Goal: Information Seeking & Learning: Learn about a topic

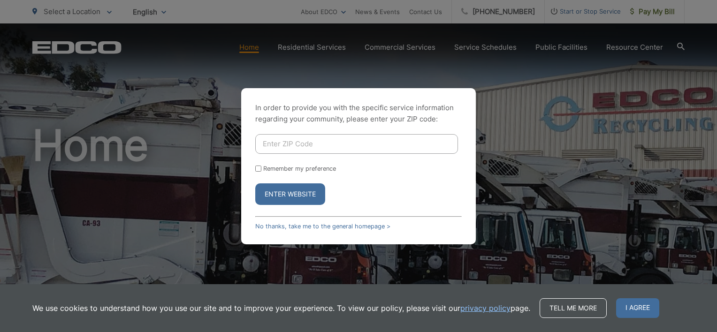
click at [302, 150] on input "Enter ZIP Code" at bounding box center [356, 144] width 203 height 20
type input "91945"
click at [291, 196] on button "Enter Website" at bounding box center [290, 195] width 70 height 22
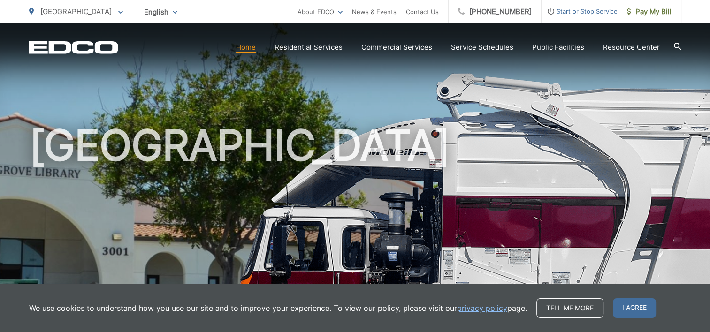
click at [509, 64] on div "[GEOGRAPHIC_DATA]" at bounding box center [355, 216] width 653 height 387
click at [474, 306] on link "privacy policy" at bounding box center [482, 308] width 50 height 11
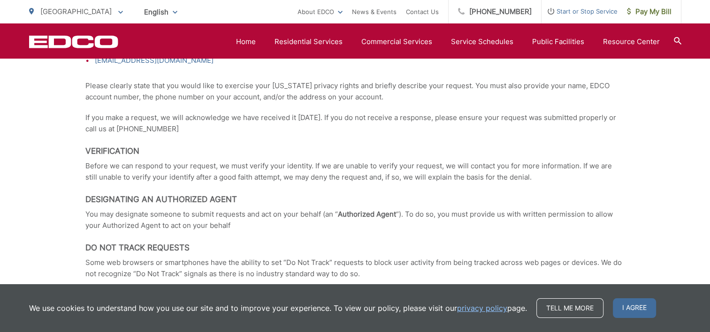
scroll to position [1690, 0]
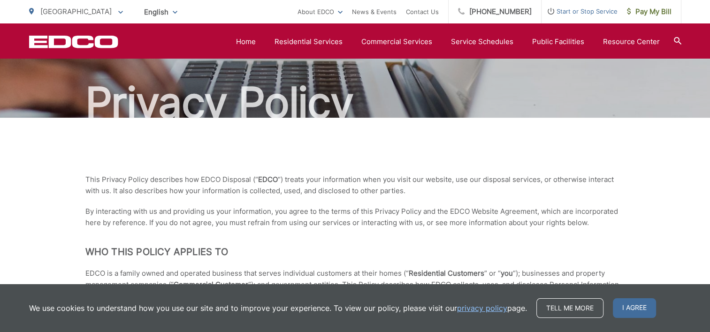
scroll to position [0, 0]
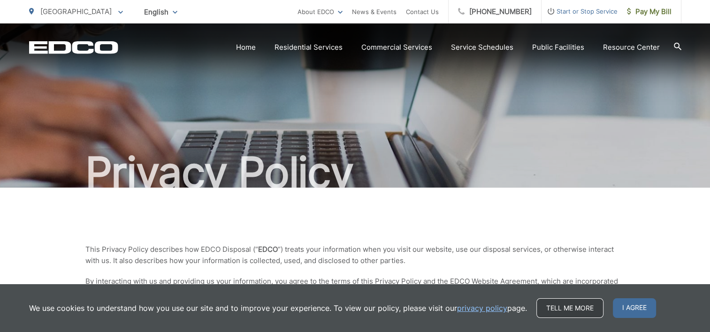
click at [571, 310] on link "Tell me more" at bounding box center [570, 309] width 67 height 20
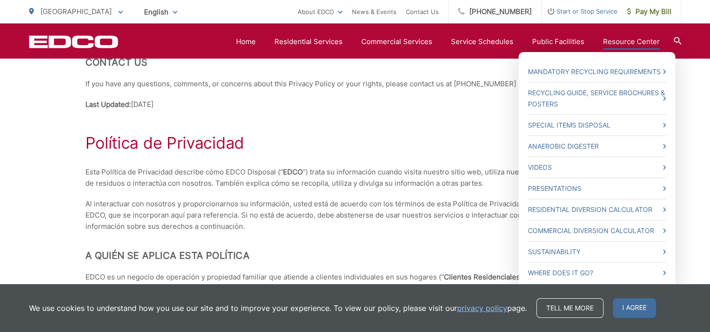
scroll to position [2207, 0]
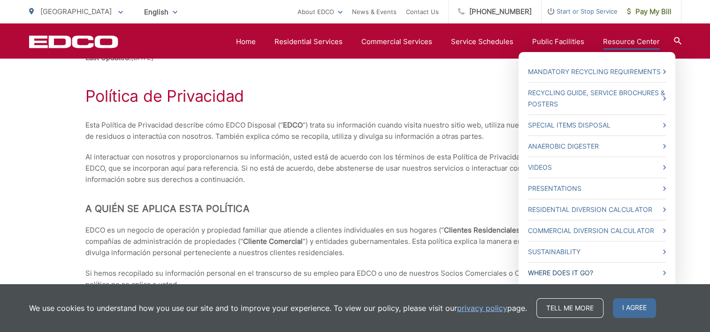
click at [568, 272] on link "Where Does it Go?" at bounding box center [597, 273] width 138 height 11
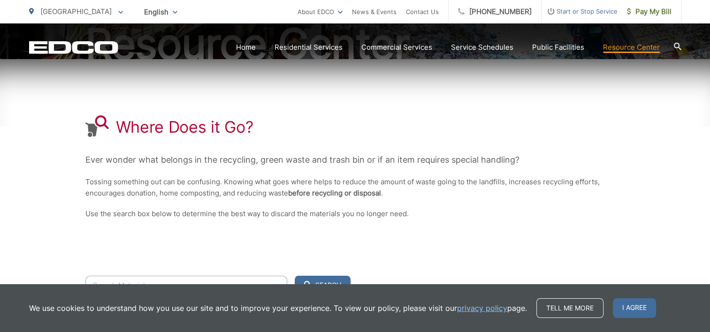
scroll to position [234, 0]
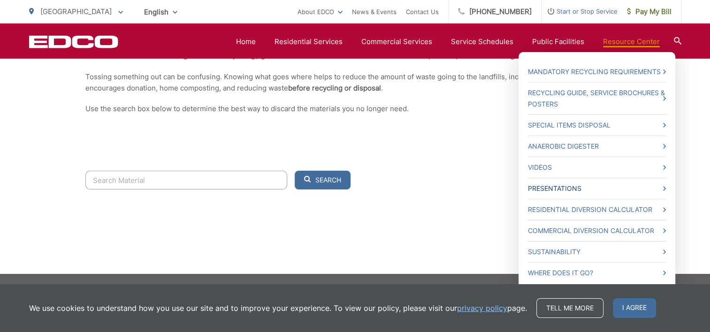
click at [561, 186] on link "Presentations" at bounding box center [597, 188] width 138 height 11
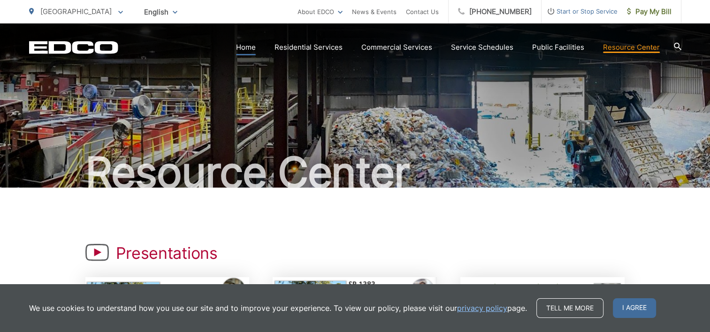
click at [246, 47] on link "Home" at bounding box center [246, 47] width 20 height 11
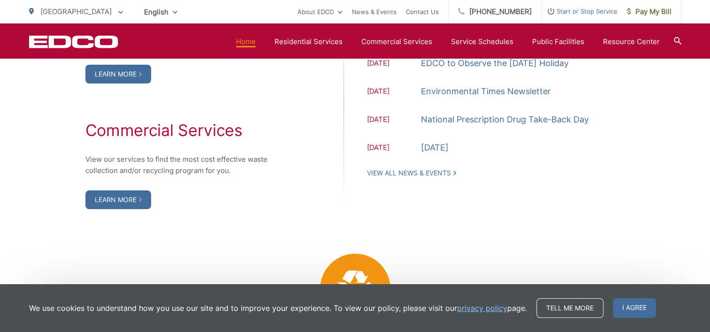
scroll to position [1080, 0]
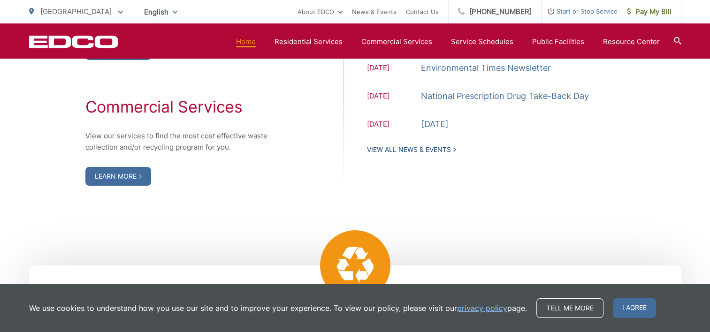
click at [414, 148] on link "View All News & Events" at bounding box center [411, 150] width 89 height 8
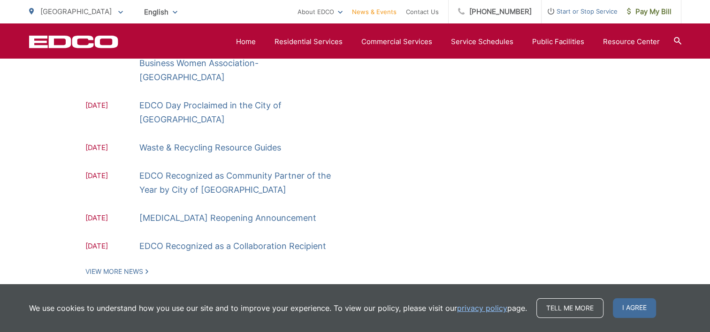
scroll to position [378, 0]
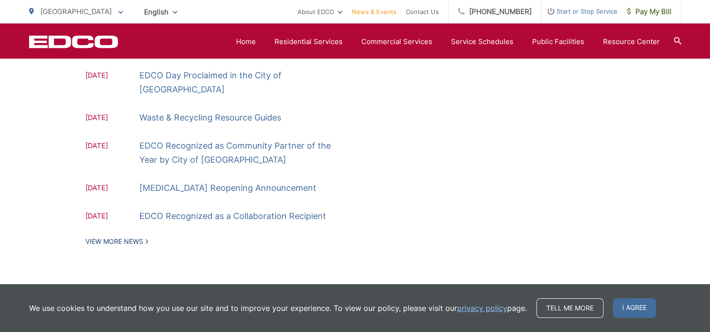
click at [116, 238] on link "View More News" at bounding box center [116, 242] width 63 height 8
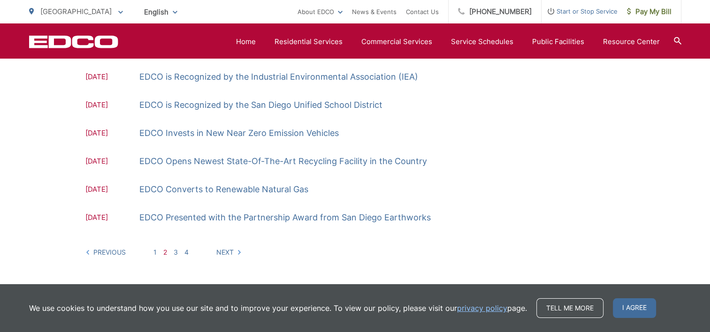
scroll to position [329, 0]
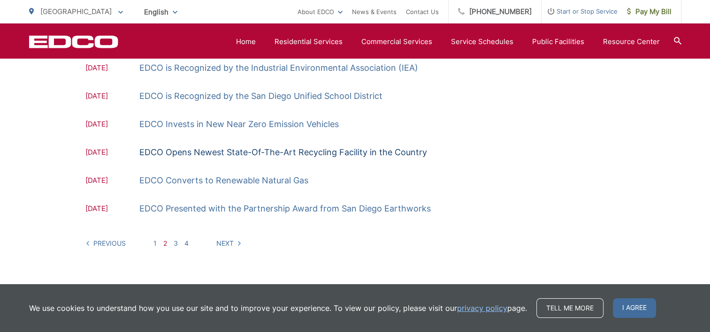
click at [195, 150] on link "EDCO Opens Newest State-Of-The-Art Recycling Facility in the Country" at bounding box center [283, 153] width 288 height 14
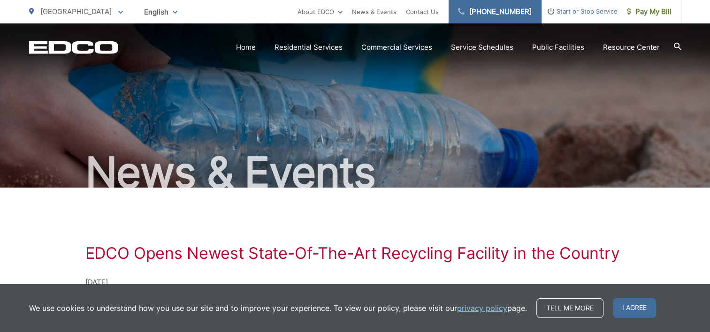
click at [506, 9] on link "[PHONE_NUMBER]" at bounding box center [495, 11] width 93 height 23
click at [118, 11] on icon at bounding box center [120, 12] width 5 height 3
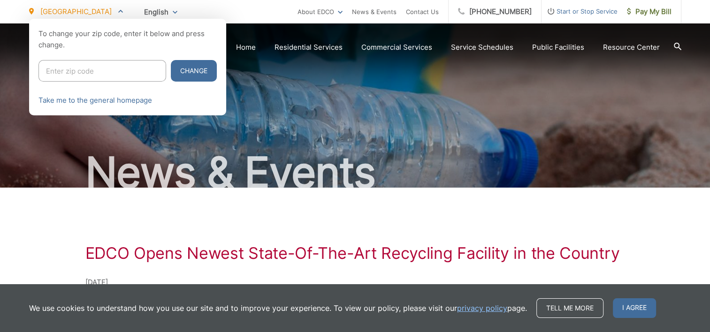
click at [118, 11] on icon at bounding box center [120, 10] width 5 height 3
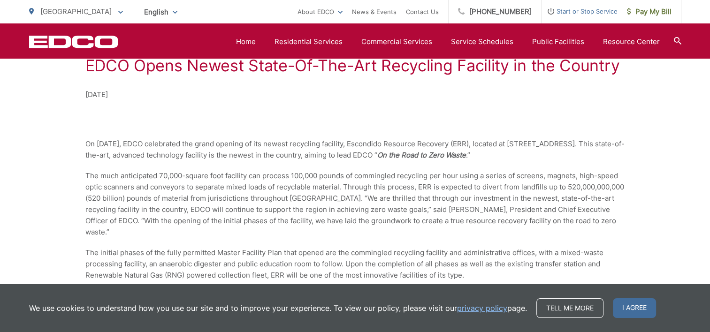
scroll to position [272, 0]
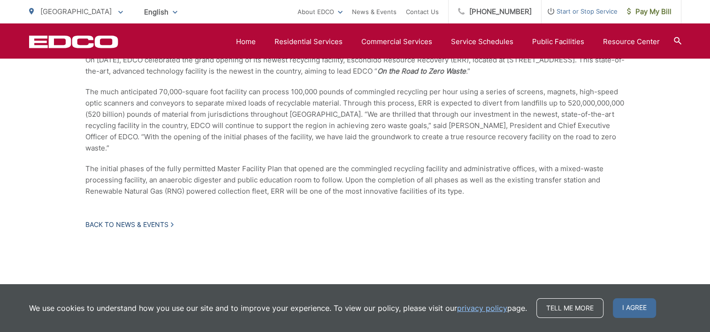
click at [115, 221] on link "Back to News & Events" at bounding box center [129, 225] width 88 height 8
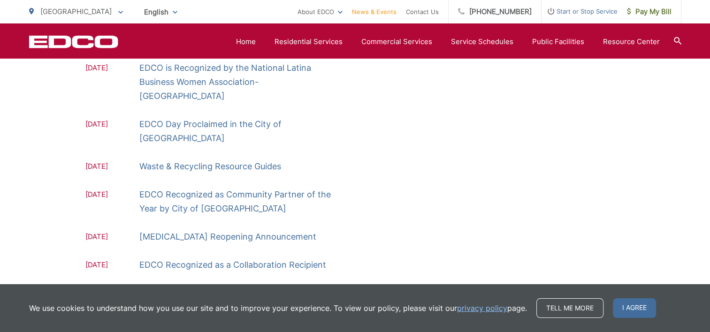
scroll to position [378, 0]
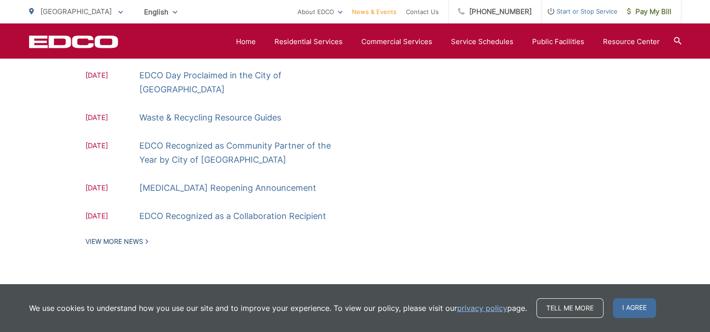
drag, startPoint x: 107, startPoint y: 212, endPoint x: 115, endPoint y: 212, distance: 7.5
click at [108, 238] on link "View More News" at bounding box center [116, 242] width 63 height 8
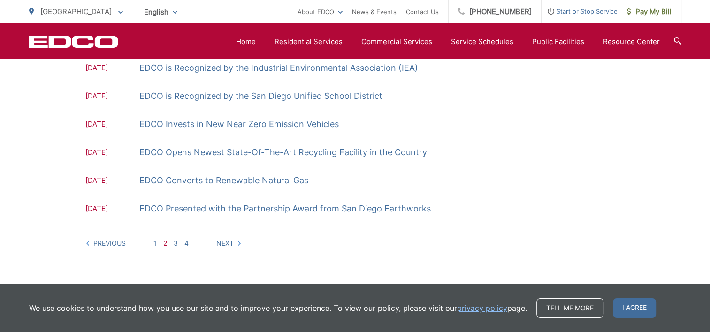
scroll to position [358, 0]
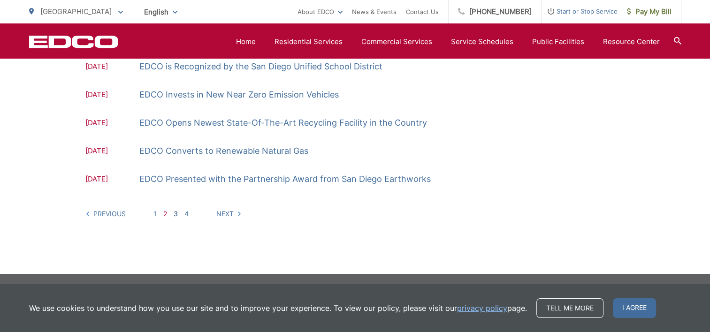
click at [176, 214] on link "3" at bounding box center [176, 214] width 4 height 8
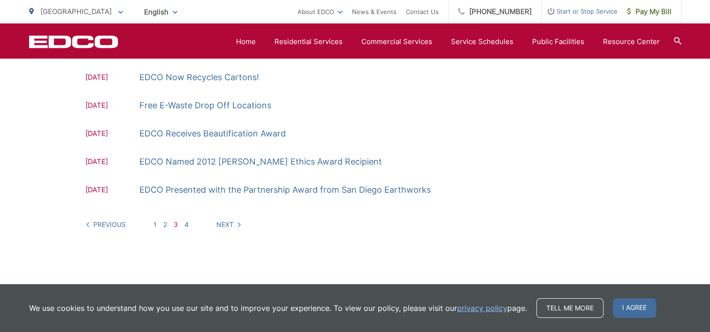
scroll to position [358, 0]
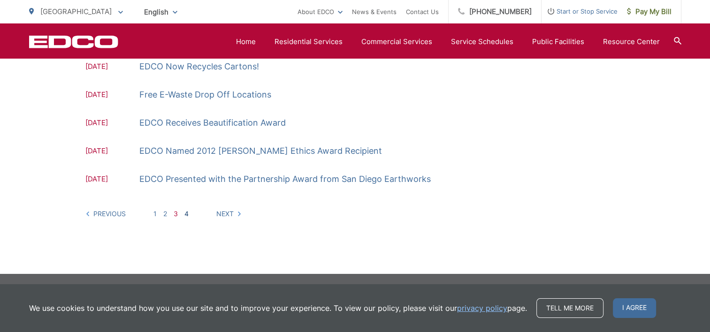
click at [188, 212] on link "4" at bounding box center [187, 214] width 4 height 8
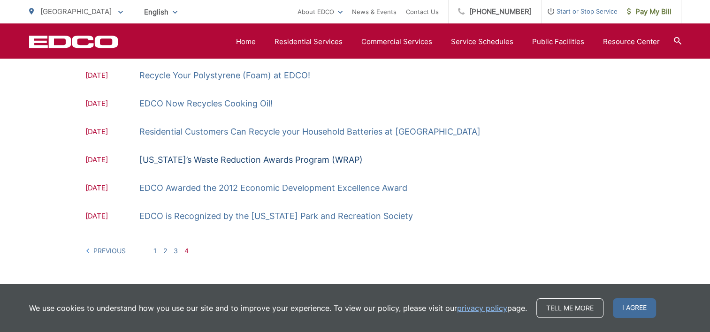
scroll to position [208, 0]
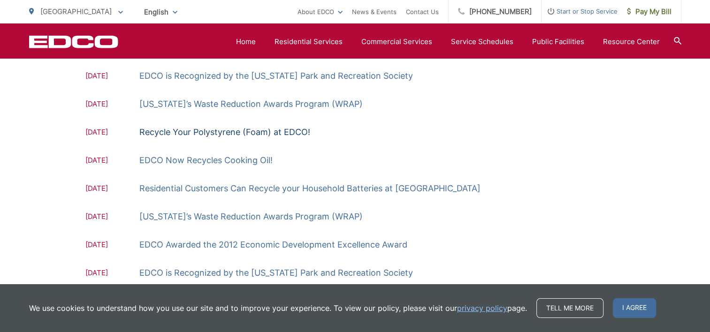
click at [171, 130] on link "Recycle Your Polystyrene (Foam) at EDCO!" at bounding box center [224, 132] width 171 height 14
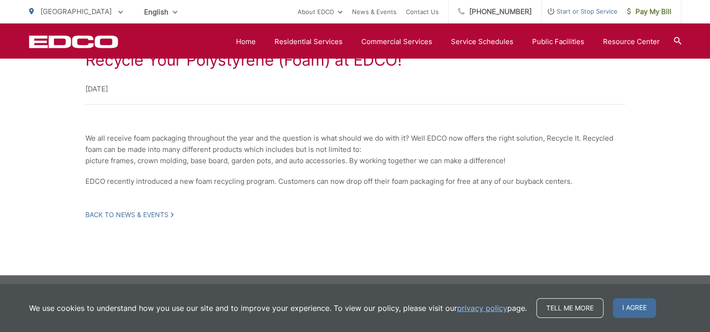
scroll to position [195, 0]
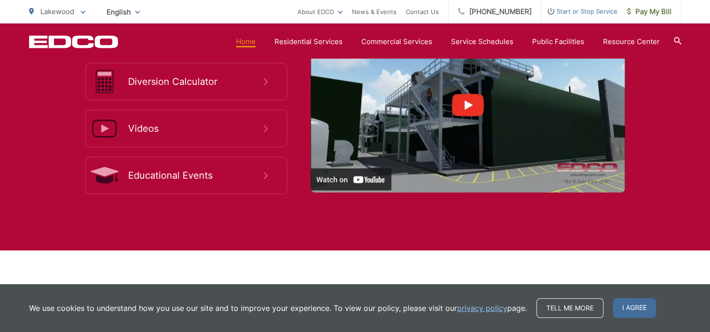
scroll to position [1831, 0]
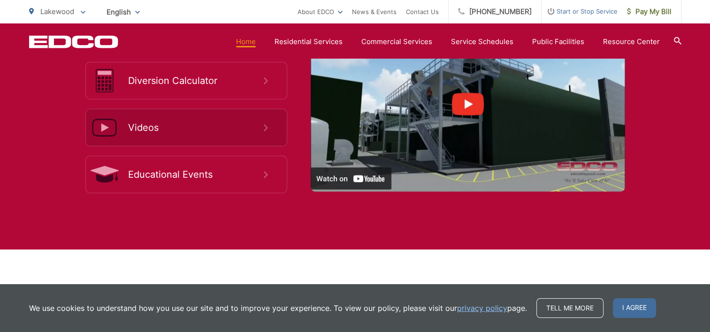
click at [139, 124] on span "Videos" at bounding box center [196, 127] width 136 height 11
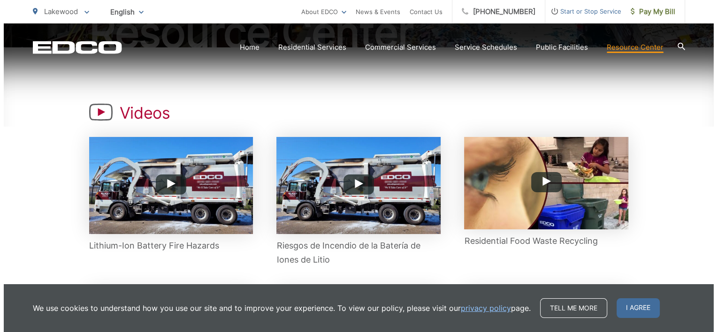
scroll to position [141, 0]
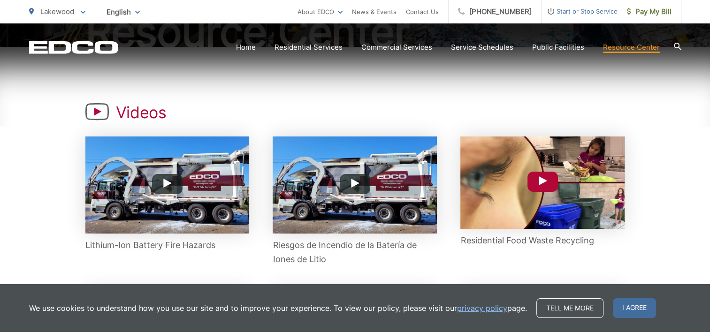
click at [495, 188] on img at bounding box center [543, 183] width 164 height 93
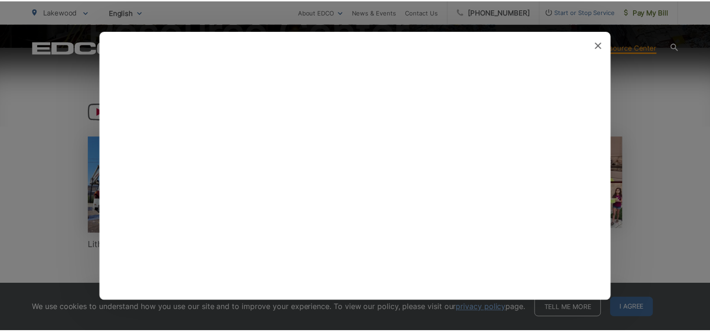
scroll to position [0, 0]
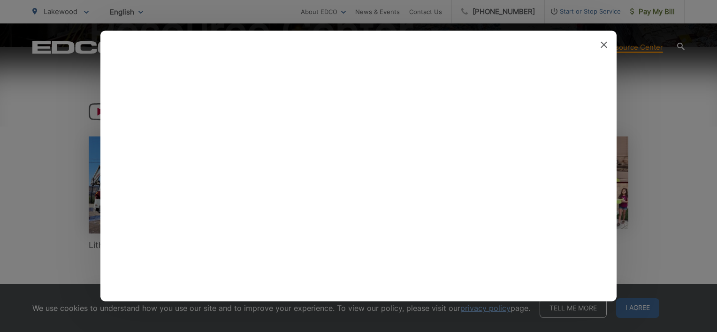
click at [603, 44] on icon at bounding box center [604, 45] width 7 height 7
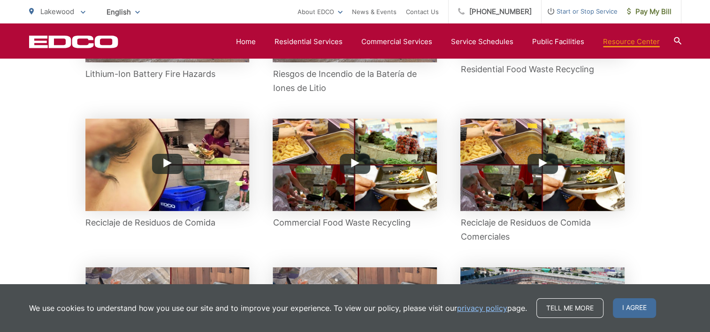
scroll to position [329, 0]
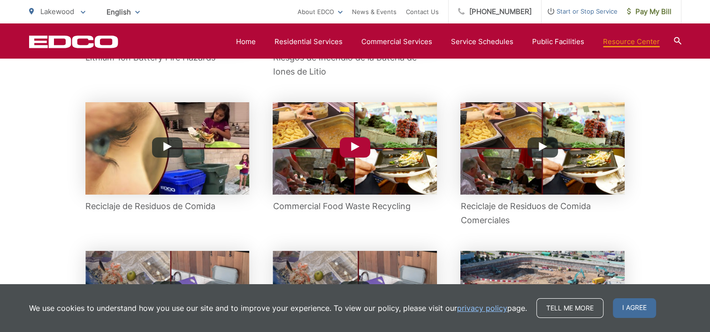
click at [347, 147] on button "Play Button" at bounding box center [355, 148] width 31 height 20
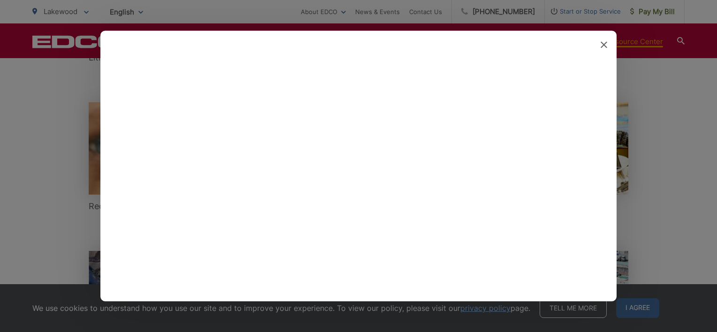
click at [605, 40] on div at bounding box center [604, 44] width 7 height 9
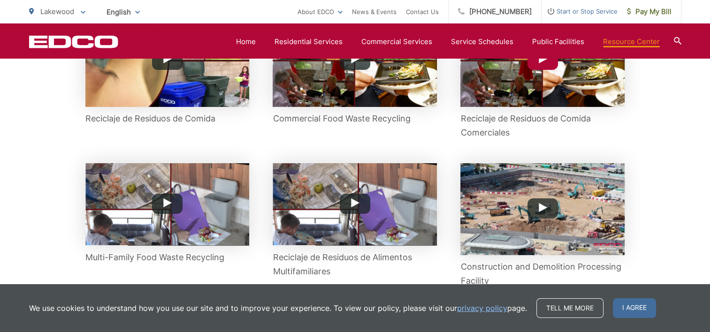
scroll to position [470, 0]
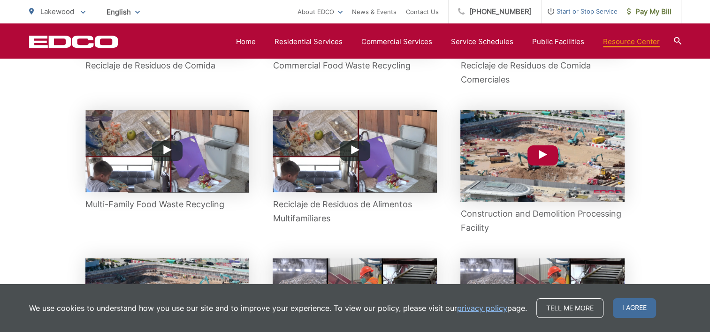
click at [548, 157] on button "Play Button" at bounding box center [543, 156] width 31 height 20
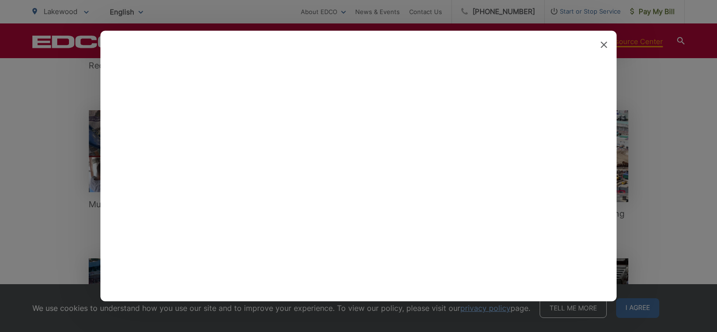
click at [605, 43] on icon at bounding box center [604, 45] width 7 height 7
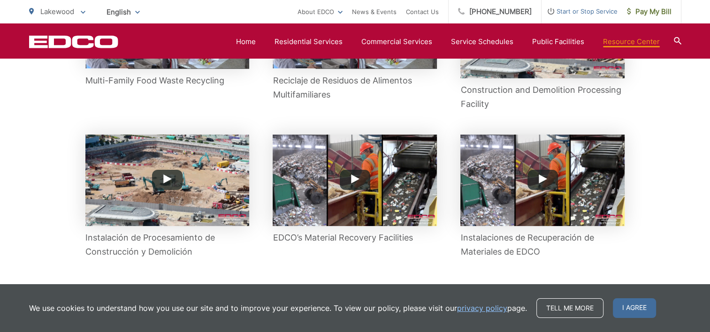
scroll to position [610, 0]
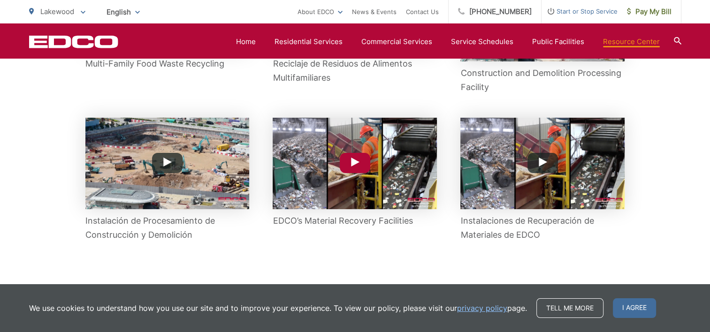
click at [360, 179] on img at bounding box center [355, 164] width 164 height 92
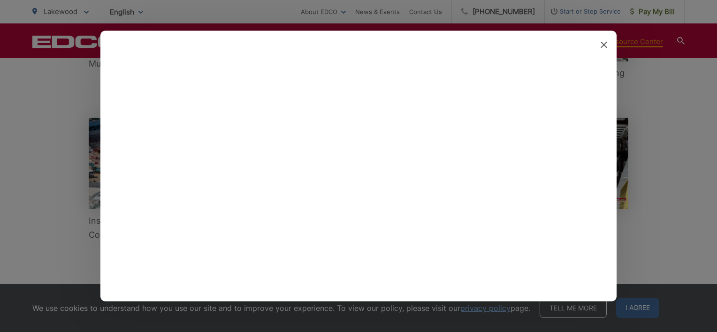
click at [602, 42] on icon at bounding box center [604, 45] width 7 height 7
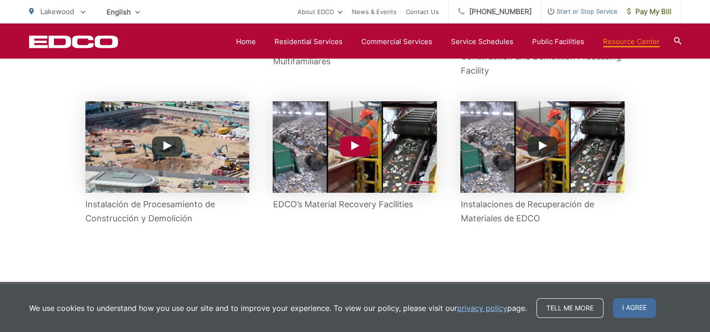
scroll to position [635, 0]
